Goal: Browse casually: Explore the website without a specific task or goal

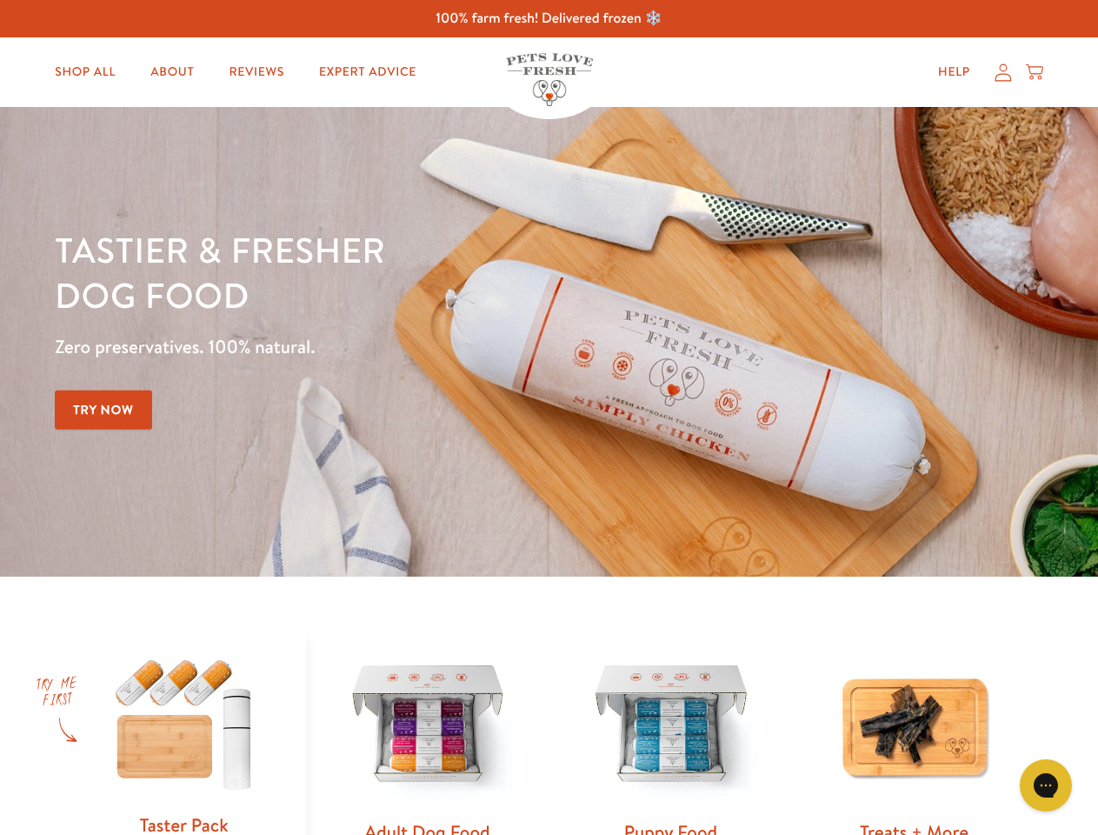
click at [549, 417] on div "Tastier & fresher dog food Zero preservatives. 100% natural. Try Now" at bounding box center [384, 342] width 659 height 230
click at [1046, 785] on icon "Gorgias live chat" at bounding box center [1045, 784] width 17 height 17
